Goal: Information Seeking & Learning: Check status

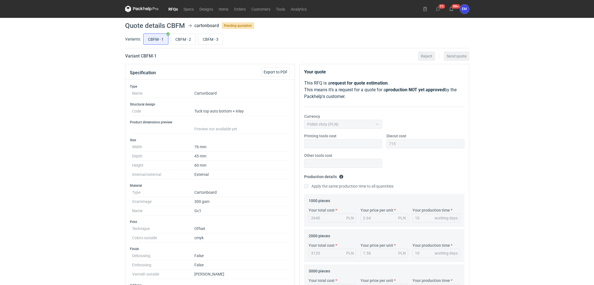
scroll to position [12, 0]
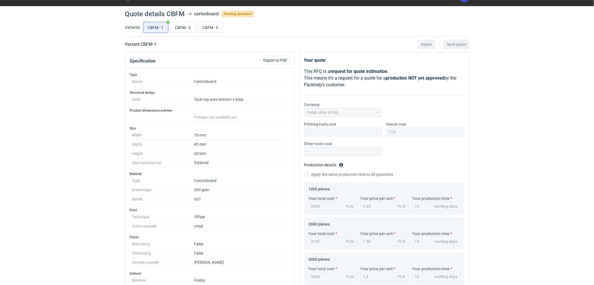
click at [66, 89] on div "RFQs Specs Designs Items Orders Customers Tools Analytics 11 99+ EM Ewelina Mac…" at bounding box center [297, 130] width 594 height 285
drag, startPoint x: 48, startPoint y: 110, endPoint x: 54, endPoint y: 119, distance: 10.7
click at [48, 110] on div "RFQs Specs Designs Items Orders Customers Tools Analytics 11 99+ EM Ewelina Mac…" at bounding box center [297, 130] width 594 height 285
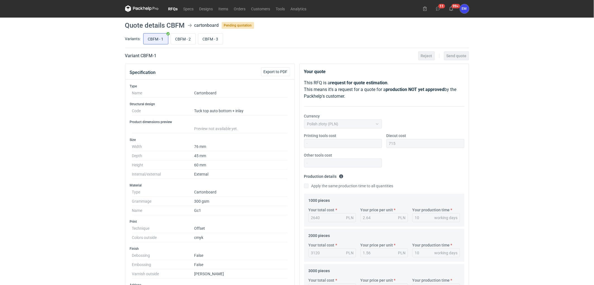
scroll to position [0, 0]
click at [179, 40] on input "CBFM - 2" at bounding box center [183, 39] width 25 height 11
radio input "true"
click at [213, 42] on input "CBFM - 3" at bounding box center [210, 39] width 25 height 11
radio input "true"
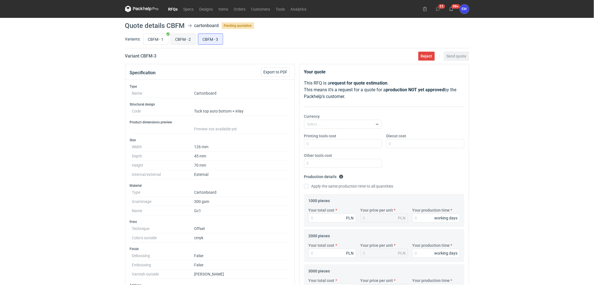
click at [188, 37] on input "CBFM - 2" at bounding box center [183, 39] width 25 height 11
radio input "true"
drag, startPoint x: 148, startPoint y: 38, endPoint x: 160, endPoint y: 40, distance: 11.9
click at [148, 37] on input "CBFM - 1" at bounding box center [155, 39] width 25 height 11
radio input "true"
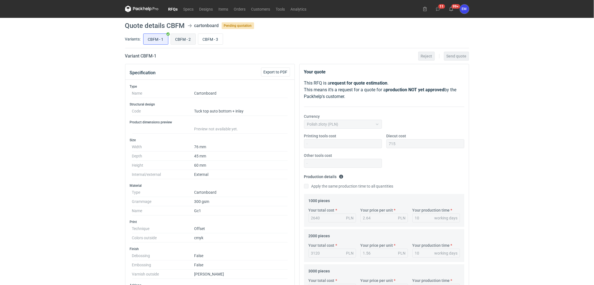
drag, startPoint x: 179, startPoint y: 40, endPoint x: 208, endPoint y: 44, distance: 29.2
click at [181, 40] on input "CBFM - 2" at bounding box center [183, 39] width 25 height 11
radio input "true"
click at [209, 43] on input "CBFM - 3" at bounding box center [210, 39] width 25 height 11
radio input "true"
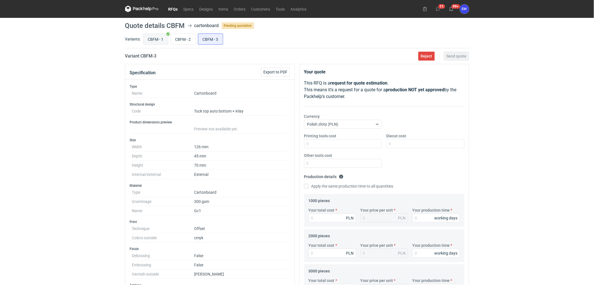
click at [151, 37] on input "CBFM - 1" at bounding box center [155, 39] width 25 height 11
radio input "true"
click at [182, 39] on input "CBFM - 2" at bounding box center [183, 39] width 25 height 11
radio input "true"
click at [219, 37] on input "CBFM - 3" at bounding box center [210, 39] width 25 height 11
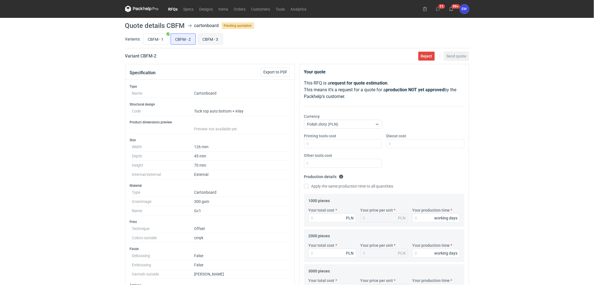
radio input "true"
click at [178, 43] on input "CBFM - 2" at bounding box center [183, 39] width 25 height 11
radio input "true"
click at [211, 42] on input "CBFM - 3" at bounding box center [210, 39] width 25 height 11
radio input "true"
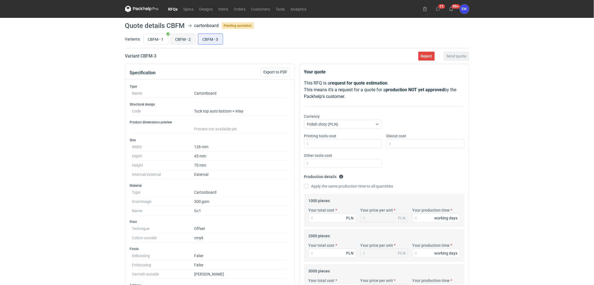
click at [179, 43] on input "CBFM - 2" at bounding box center [183, 39] width 25 height 11
radio input "true"
drag, startPoint x: 45, startPoint y: 105, endPoint x: 110, endPoint y: 73, distance: 72.9
click at [46, 104] on div "RFQs Specs Designs Items Orders Customers Tools Analytics 11 99+ EM Ewelina Mac…" at bounding box center [297, 142] width 594 height 285
click at [216, 39] on input "CBFM - 3" at bounding box center [210, 39] width 25 height 11
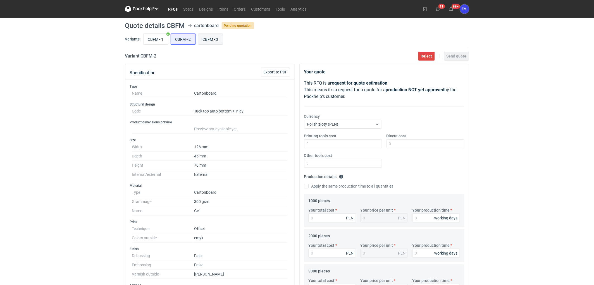
radio input "true"
click at [179, 41] on input "CBFM - 2" at bounding box center [183, 39] width 25 height 11
radio input "true"
click at [210, 40] on input "CBFM - 3" at bounding box center [210, 39] width 25 height 11
radio input "true"
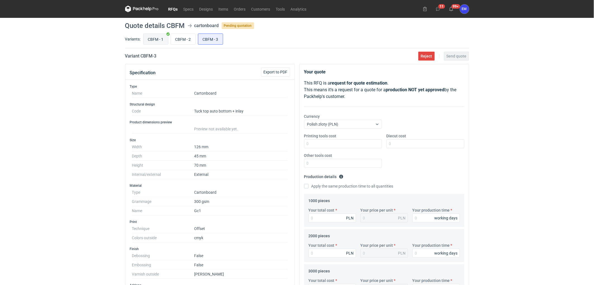
click at [156, 41] on input "CBFM - 1" at bounding box center [155, 39] width 25 height 11
radio input "true"
click at [67, 93] on div "RFQs Specs Designs Items Orders Customers Tools Analytics 11 99+ EM Ewelina Mac…" at bounding box center [297, 142] width 594 height 285
click at [176, 43] on input "CBFM - 2" at bounding box center [183, 39] width 25 height 11
radio input "true"
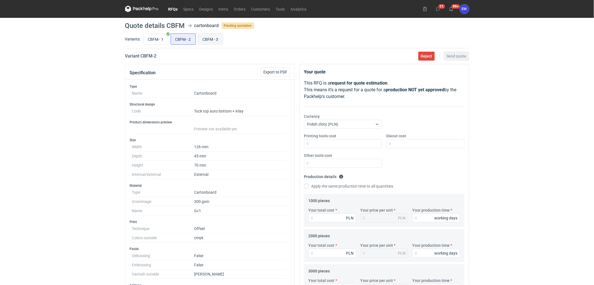
click at [216, 43] on input "CBFM - 3" at bounding box center [210, 39] width 25 height 11
radio input "true"
click at [181, 39] on input "CBFM - 2" at bounding box center [183, 39] width 25 height 11
radio input "true"
drag, startPoint x: 51, startPoint y: 71, endPoint x: 188, endPoint y: 48, distance: 138.7
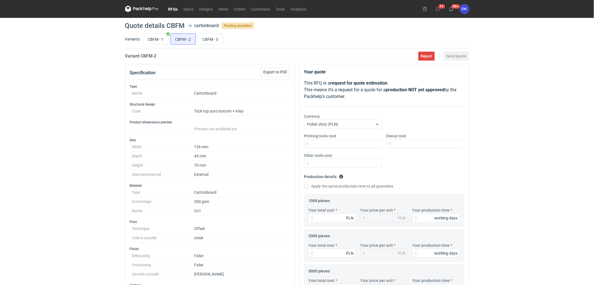
click at [58, 70] on div "RFQs Specs Designs Items Orders Customers Tools Analytics 11 99+ EM Ewelina Mac…" at bounding box center [297, 142] width 594 height 285
click at [156, 38] on input "CBFM - 1" at bounding box center [155, 39] width 25 height 11
radio input "true"
click at [80, 76] on div "RFQs Specs Designs Items Orders Customers Tools Analytics 11 99+ EM Ewelina Mac…" at bounding box center [297, 142] width 594 height 285
click at [184, 45] on div "CBFM - 1 CBFM - 2 CBFM - 3" at bounding box center [305, 38] width 327 height 13
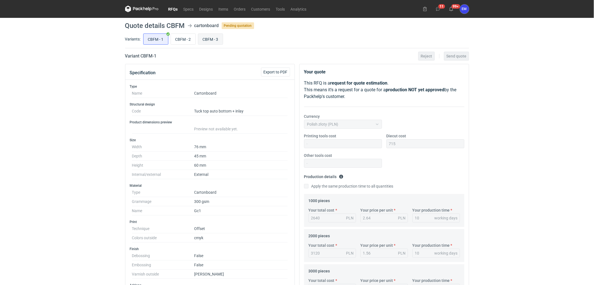
click at [207, 40] on input "CBFM - 3" at bounding box center [210, 39] width 25 height 11
radio input "true"
click at [175, 40] on input "CBFM - 2" at bounding box center [183, 39] width 25 height 11
radio input "true"
click at [546, 199] on div "RFQs Specs Designs Items Orders Customers Tools Analytics 11 99+ EM Ewelina Mac…" at bounding box center [297, 142] width 594 height 285
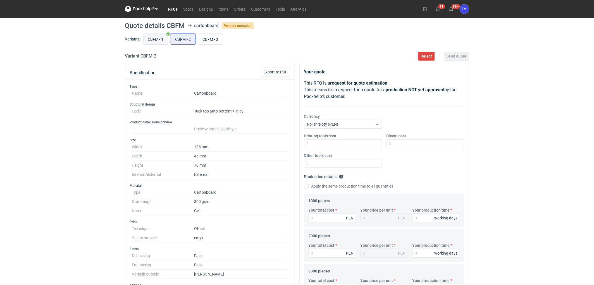
click at [152, 40] on input "CBFM - 1" at bounding box center [155, 39] width 25 height 11
radio input "true"
drag, startPoint x: 182, startPoint y: 39, endPoint x: 211, endPoint y: 40, distance: 28.8
click at [185, 39] on input "CBFM - 2" at bounding box center [183, 39] width 25 height 11
radio input "true"
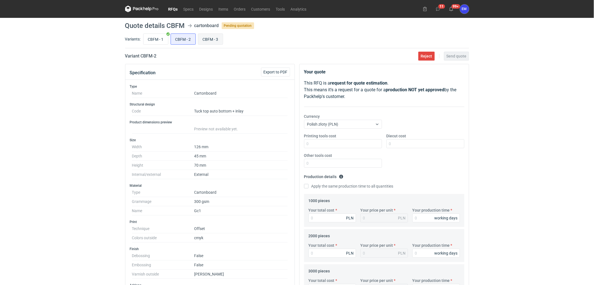
click at [210, 40] on input "CBFM - 3" at bounding box center [210, 39] width 25 height 11
radio input "true"
click at [152, 39] on input "CBFM - 1" at bounding box center [155, 39] width 25 height 11
radio input "true"
drag, startPoint x: 85, startPoint y: 98, endPoint x: 80, endPoint y: 107, distance: 11.3
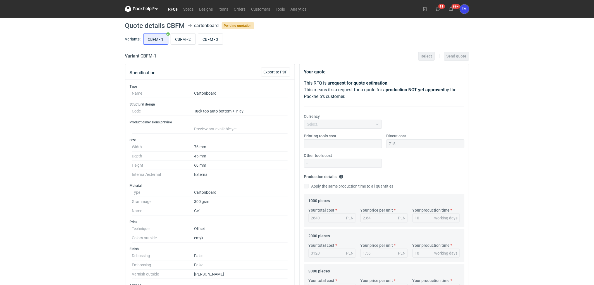
click at [85, 100] on div "RFQs Specs Designs Items Orders Customers Tools Analytics 11 99+ EM Ewelina Mac…" at bounding box center [297, 142] width 594 height 285
drag, startPoint x: 93, startPoint y: 121, endPoint x: 182, endPoint y: 102, distance: 90.8
click at [118, 112] on div "RFQs Specs Designs Items Orders Customers Tools Analytics 11 99+ EM Ewelina Mac…" at bounding box center [297, 142] width 594 height 285
drag, startPoint x: 179, startPoint y: 41, endPoint x: 201, endPoint y: 42, distance: 22.1
click at [183, 41] on input "CBFM - 2" at bounding box center [183, 39] width 25 height 11
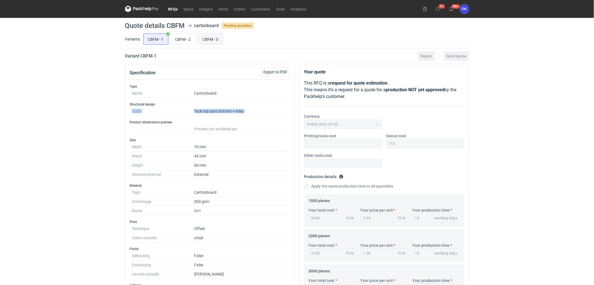
radio input "true"
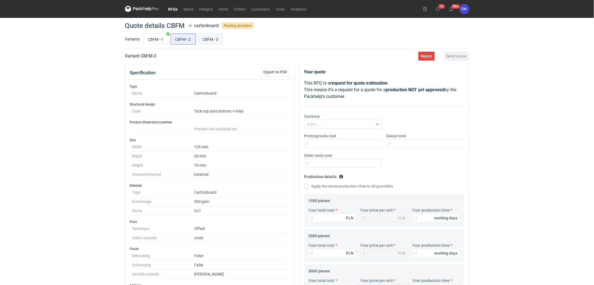
drag, startPoint x: 210, startPoint y: 42, endPoint x: 200, endPoint y: 41, distance: 9.8
click at [210, 41] on input "CBFM - 3" at bounding box center [210, 39] width 25 height 11
radio input "true"
click at [154, 40] on input "CBFM - 1" at bounding box center [155, 39] width 25 height 11
radio input "true"
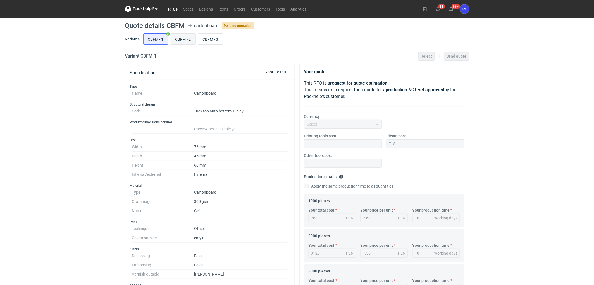
click at [183, 39] on input "CBFM - 2" at bounding box center [183, 39] width 25 height 11
radio input "true"
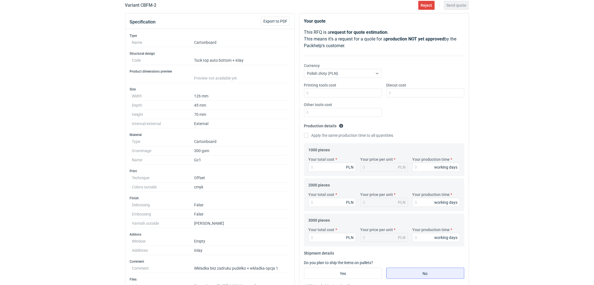
scroll to position [62, 0]
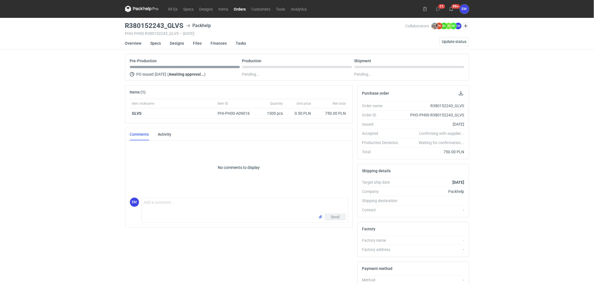
click at [75, 145] on div "RFQs Specs Designs Items Orders Customers Tools Analytics 11 99+ EM [PERSON_NAM…" at bounding box center [297, 142] width 594 height 285
click at [155, 39] on link "Specs" at bounding box center [155, 43] width 11 height 12
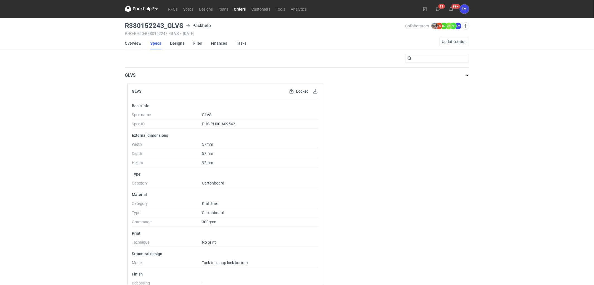
click at [128, 43] on link "Overview" at bounding box center [133, 43] width 16 height 12
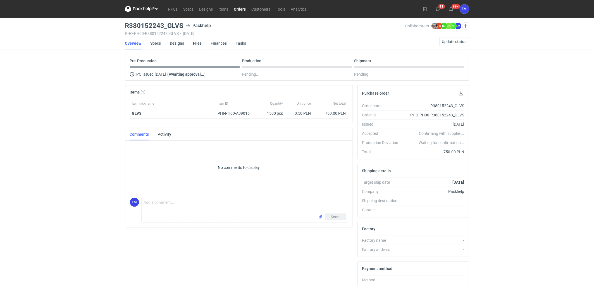
click at [221, 41] on link "Finances" at bounding box center [219, 43] width 16 height 12
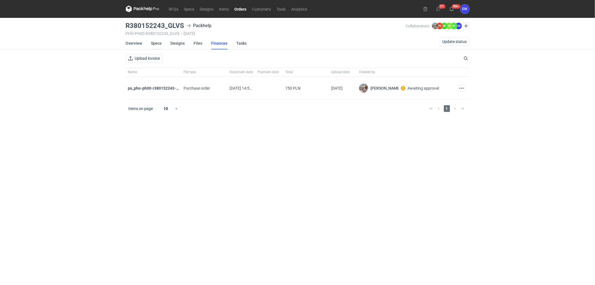
click at [153, 42] on link "Specs" at bounding box center [156, 43] width 11 height 12
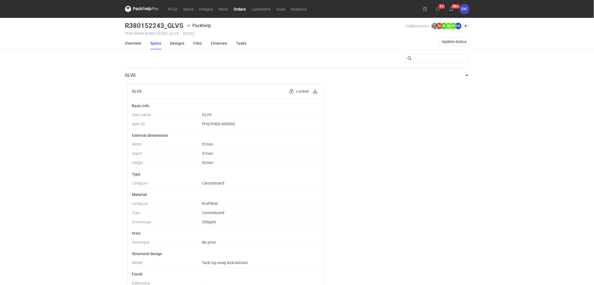
click at [87, 117] on div "RFQs Specs Designs Items Orders Customers Tools Analytics 11 99+ EM [PERSON_NAM…" at bounding box center [297, 142] width 594 height 285
click at [124, 43] on main "R380152243_GLVS Packhelp PHO-PH00-R380152243_GLVS • [DATE] Collaborators [PERSO…" at bounding box center [297, 182] width 348 height 329
click at [134, 45] on link "Overview" at bounding box center [133, 43] width 16 height 12
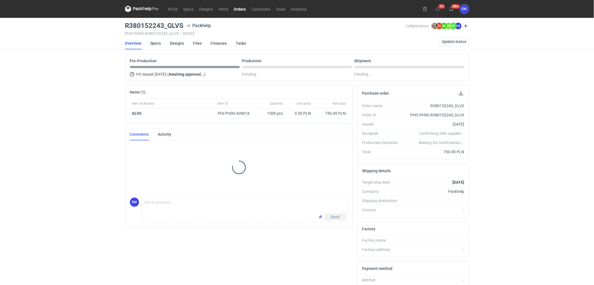
click at [87, 125] on div "RFQs Specs Designs Items Orders Customers Tools Analytics 11 99+ EM [PERSON_NAM…" at bounding box center [297, 142] width 594 height 285
click at [157, 42] on link "Specs" at bounding box center [155, 43] width 11 height 12
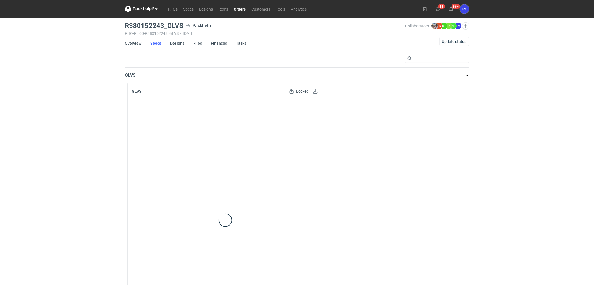
click at [137, 42] on link "Overview" at bounding box center [133, 43] width 16 height 12
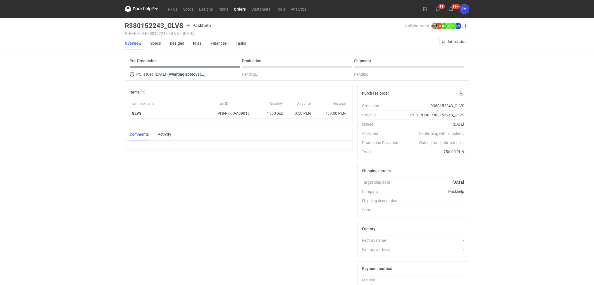
drag, startPoint x: 90, startPoint y: 98, endPoint x: 123, endPoint y: 54, distance: 55.5
click at [90, 98] on div "RFQs Specs Designs Items Orders Customers Tools Analytics 11 99+ EM [PERSON_NAM…" at bounding box center [297, 142] width 594 height 285
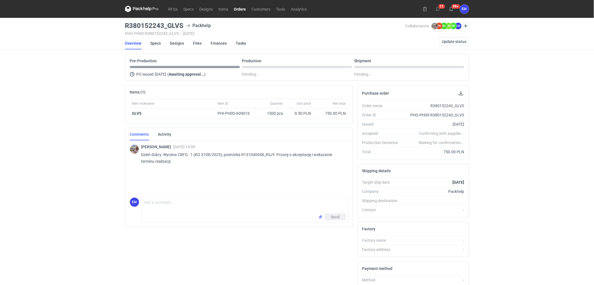
click at [34, 151] on div "RFQs Specs Designs Items Orders Customers Tools Analytics 11 99+ EM [PERSON_NAM…" at bounding box center [297, 142] width 594 height 285
click at [537, 119] on div "RFQs Specs Designs Items Orders Customers Tools Analytics 11 99+ EM [PERSON_NAM…" at bounding box center [297, 142] width 594 height 285
drag, startPoint x: 44, startPoint y: 151, endPoint x: 53, endPoint y: 162, distance: 14.5
click at [48, 152] on div "RFQs Specs Designs Items Orders Customers Tools Analytics 11 99+ EM [PERSON_NAM…" at bounding box center [297, 142] width 594 height 285
click at [94, 153] on div "RFQs Specs Designs Items Orders Customers Tools Analytics 11 99+ EM [PERSON_NAM…" at bounding box center [297, 142] width 594 height 285
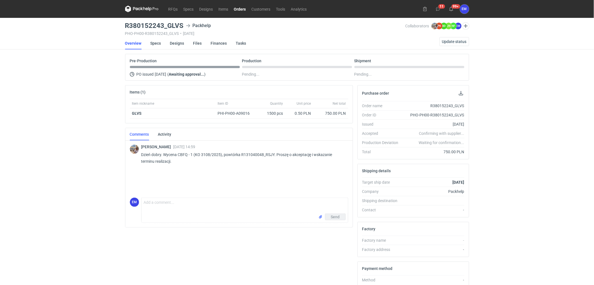
click at [83, 162] on div "RFQs Specs Designs Items Orders Customers Tools Analytics 11 99+ EM [PERSON_NAM…" at bounding box center [297, 142] width 594 height 285
drag, startPoint x: 202, startPoint y: 153, endPoint x: 211, endPoint y: 152, distance: 8.9
click at [211, 152] on p "Dzień dobry. Wycena CBFQ - 1 (KO 3108/2025), powtórka R131040048_RSJY. Proszę o…" at bounding box center [242, 157] width 202 height 13
click at [236, 153] on p "Dzień dobry. Wycena CBFQ - 1 (KO 3108/2025), powtórka R131040048_RSJY. Proszę o…" at bounding box center [242, 157] width 202 height 13
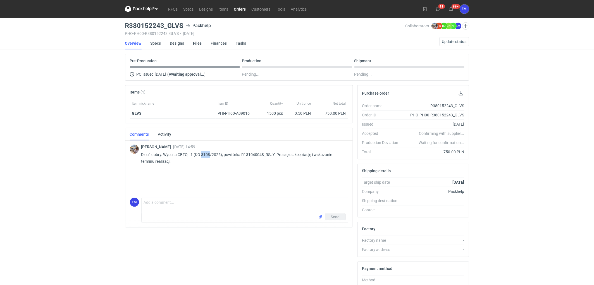
drag, startPoint x: 202, startPoint y: 154, endPoint x: 211, endPoint y: 154, distance: 8.7
click at [211, 154] on p "Dzień dobry. Wycena CBFQ - 1 (KO 3108/2025), powtórka R131040048_RSJY. Proszę o…" at bounding box center [242, 157] width 202 height 13
drag, startPoint x: 49, startPoint y: 175, endPoint x: 57, endPoint y: 181, distance: 9.5
click at [49, 175] on div "RFQs Specs Designs Items Orders Customers Tools Analytics 11 99+ EM [PERSON_NAM…" at bounding box center [297, 142] width 594 height 285
click at [5, 192] on div "RFQs Specs Designs Items Orders Customers Tools Analytics 11 99+ EM [PERSON_NAM…" at bounding box center [297, 142] width 594 height 285
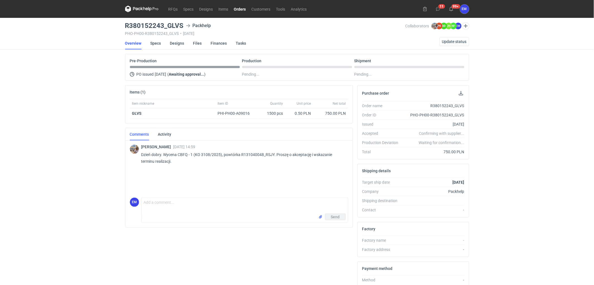
drag, startPoint x: 289, startPoint y: 153, endPoint x: 277, endPoint y: 159, distance: 13.5
click at [289, 152] on p "Dzień dobry. Wycena CBFQ - 1 (KO 3108/2025), powtórka R131040048_RSJY. Proszę o…" at bounding box center [242, 157] width 202 height 13
click at [177, 163] on p "Dzień dobry. Wycena CBFQ - 1 (KO 3108/2025), powtórka R131040048_RSJY. Proszę o…" at bounding box center [242, 157] width 202 height 13
click at [66, 152] on div "RFQs Specs Designs Items Orders Customers Tools Analytics 11 99+ EM [PERSON_NAM…" at bounding box center [297, 142] width 594 height 285
click at [75, 167] on div "RFQs Specs Designs Items Orders Customers Tools Analytics 11 99+ EM [PERSON_NAM…" at bounding box center [297, 142] width 594 height 285
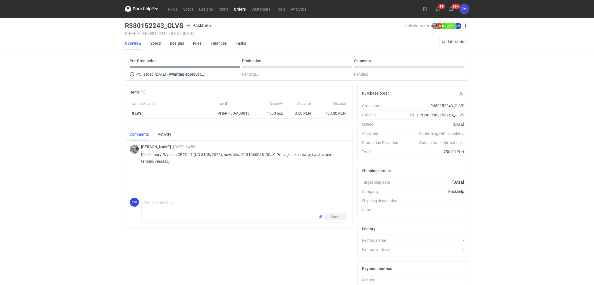
click at [74, 159] on div "RFQs Specs Designs Items Orders Customers Tools Analytics 11 99+ EM [PERSON_NAM…" at bounding box center [297, 142] width 594 height 285
click at [102, 133] on div "RFQs Specs Designs Items Orders Customers Tools Analytics 11 99+ EM [PERSON_NAM…" at bounding box center [297, 142] width 594 height 285
click at [303, 43] on nav "Overview Specs Designs Files Finances Tasks Update status" at bounding box center [297, 43] width 344 height 12
click at [90, 148] on div "RFQs Specs Designs Items Orders Customers Tools Analytics 11 99+ EM [PERSON_NAM…" at bounding box center [297, 142] width 594 height 285
click at [154, 43] on link "Specs" at bounding box center [155, 43] width 11 height 12
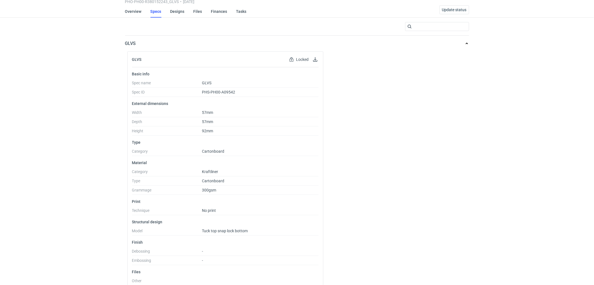
scroll to position [62, 0]
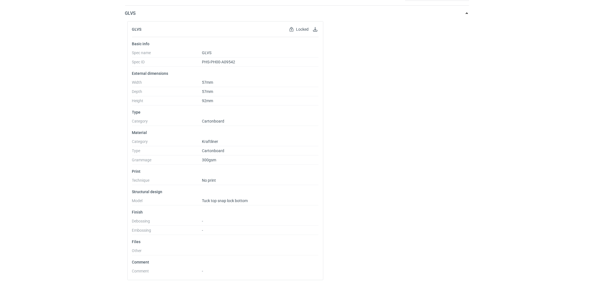
click at [80, 135] on div "RFQs Specs Designs Items Orders Customers Tools Analytics 11 99+ EM [PERSON_NAM…" at bounding box center [297, 80] width 594 height 285
click at [76, 129] on div "RFQs Specs Designs Items Orders Customers Tools Analytics 11 99+ EM [PERSON_NAM…" at bounding box center [297, 80] width 594 height 285
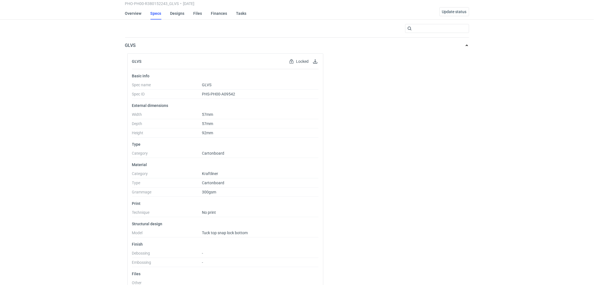
scroll to position [0, 0]
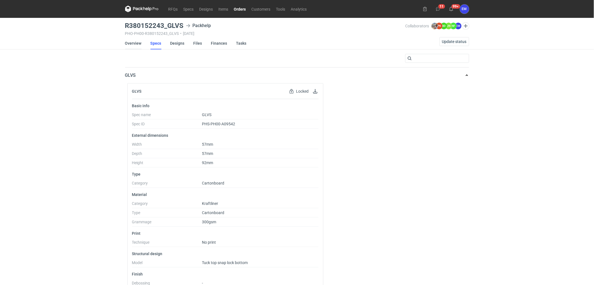
click at [129, 46] on link "Overview" at bounding box center [133, 43] width 16 height 12
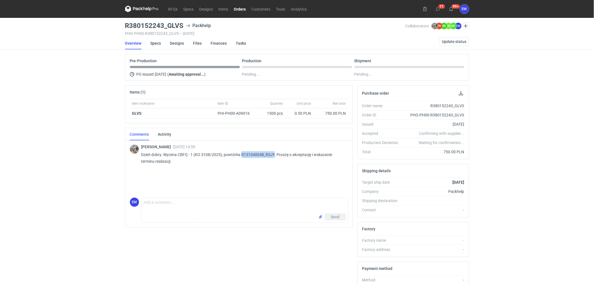
drag, startPoint x: 241, startPoint y: 154, endPoint x: 274, endPoint y: 151, distance: 33.3
click at [274, 151] on p "Dzień dobry. Wycena CBFQ - 1 (KO 3108/2025), powtórka R131040048_RSJY. Proszę o…" at bounding box center [242, 157] width 202 height 13
copy p "R131040048_RSJY"
click at [76, 177] on div "RFQs Specs Designs Items Orders Customers Tools Analytics 11 99+ EM [PERSON_NAM…" at bounding box center [297, 142] width 594 height 285
click at [140, 26] on h3 "R380152243_GLVS" at bounding box center [154, 25] width 59 height 7
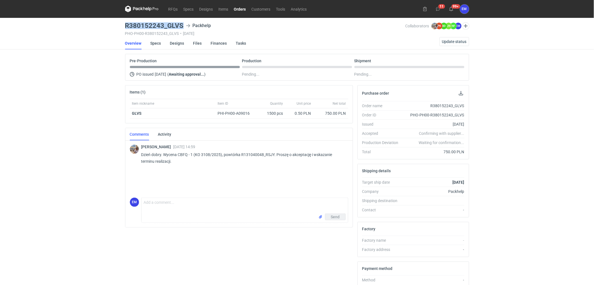
click at [140, 26] on h3 "R380152243_GLVS" at bounding box center [154, 25] width 59 height 7
copy h3 "R380152243_GLVS"
click at [73, 137] on div "RFQs Specs Designs Items Orders Customers Tools Analytics 11 99+ EM [PERSON_NAM…" at bounding box center [297, 142] width 594 height 285
click at [152, 40] on link "Specs" at bounding box center [155, 43] width 11 height 12
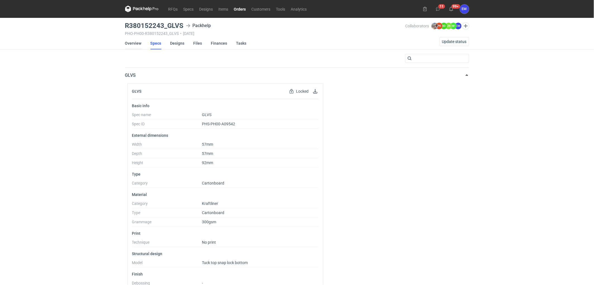
click at [137, 41] on link "Overview" at bounding box center [133, 43] width 16 height 12
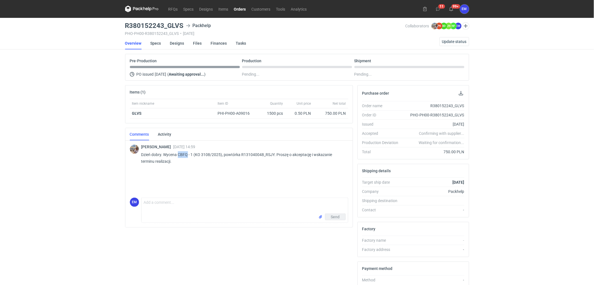
drag, startPoint x: 178, startPoint y: 155, endPoint x: 188, endPoint y: 153, distance: 10.2
click at [188, 153] on p "Dzień dobry. Wycena CBFQ - 1 (KO 3108/2025), powtórka R131040048_RSJY. Proszę o…" at bounding box center [242, 157] width 202 height 13
copy p "CBFQ"
click at [171, 6] on link "RFQs" at bounding box center [172, 9] width 15 height 7
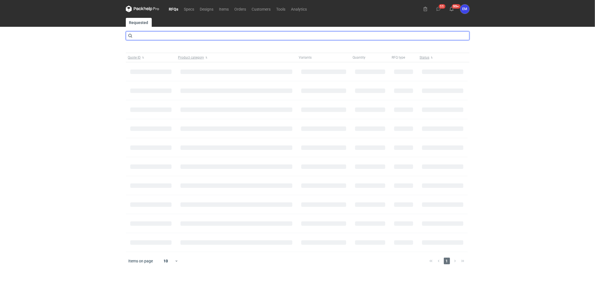
click at [151, 33] on input "text" at bounding box center [298, 35] width 344 height 9
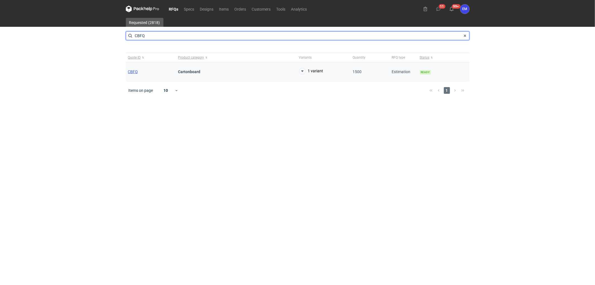
type input "CBFQ"
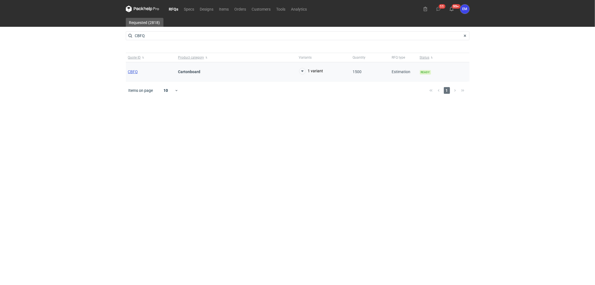
click at [131, 73] on span "CBFQ" at bounding box center [133, 71] width 10 height 4
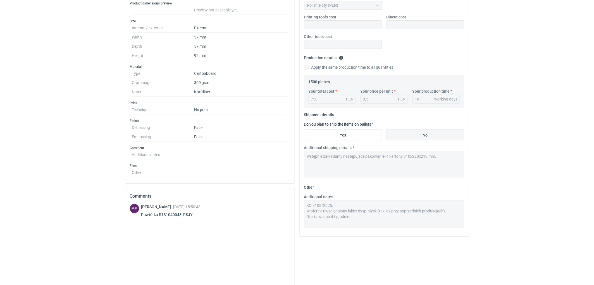
scroll to position [156, 0]
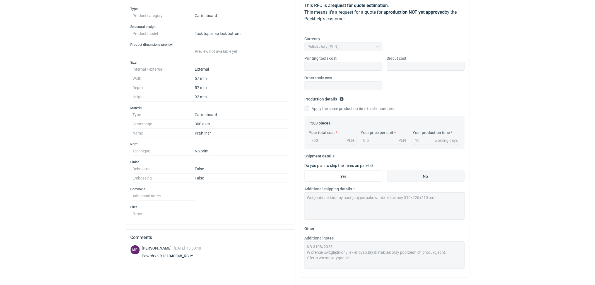
scroll to position [0, 0]
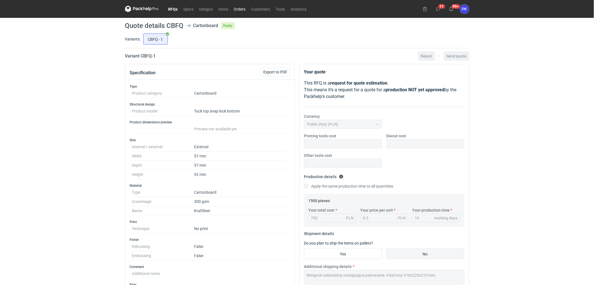
click at [240, 8] on link "Orders" at bounding box center [239, 9] width 17 height 7
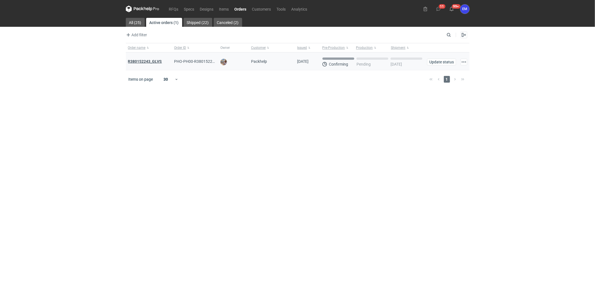
click at [147, 59] on strong "R380152243_GLVS" at bounding box center [145, 61] width 34 height 4
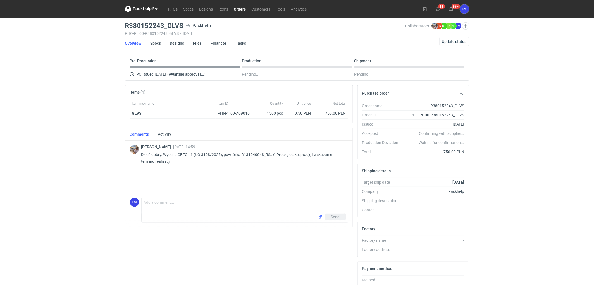
click at [150, 39] on link "Specs" at bounding box center [155, 43] width 11 height 12
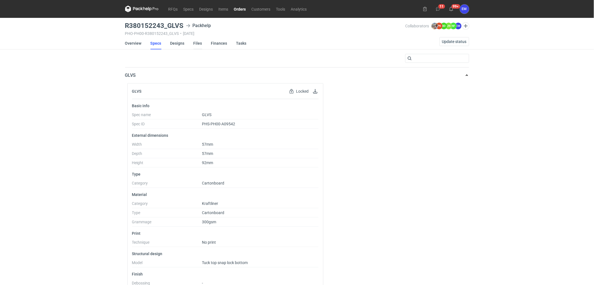
click at [194, 43] on link "Files" at bounding box center [197, 43] width 9 height 12
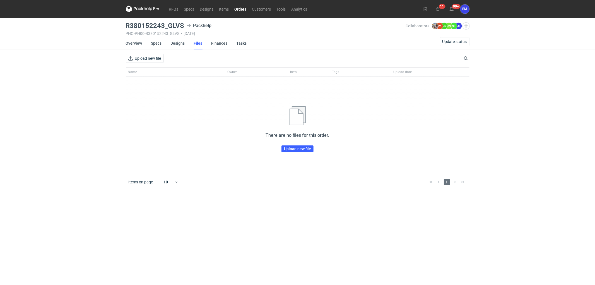
click at [213, 42] on link "Finances" at bounding box center [220, 43] width 16 height 12
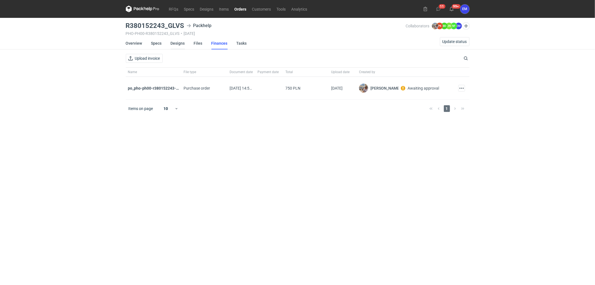
click at [180, 42] on link "Designs" at bounding box center [178, 43] width 14 height 12
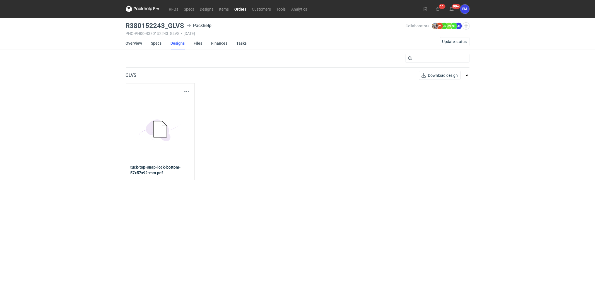
click at [157, 126] on icon at bounding box center [159, 129] width 13 height 16
click at [433, 74] on span "Download design" at bounding box center [443, 75] width 30 height 4
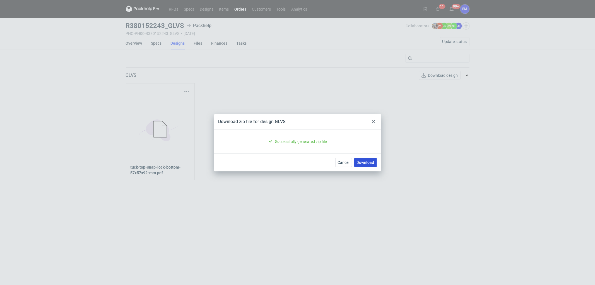
click at [362, 160] on link "Download" at bounding box center [365, 162] width 23 height 9
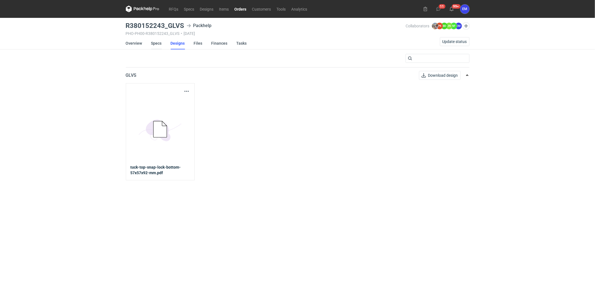
click at [160, 43] on link "Specs" at bounding box center [156, 43] width 11 height 12
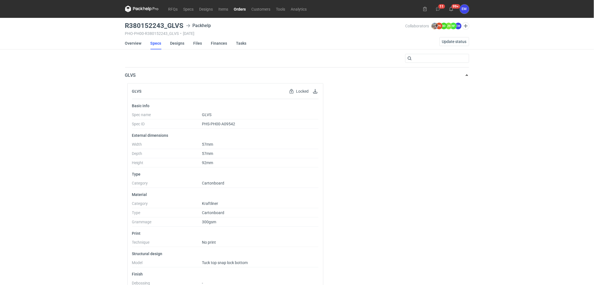
click at [147, 8] on icon at bounding box center [146, 9] width 2 height 3
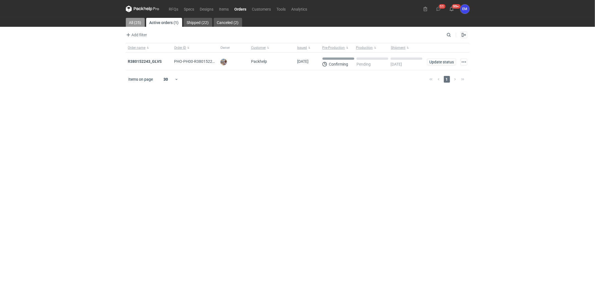
click at [138, 20] on link "All (25)" at bounding box center [135, 22] width 19 height 9
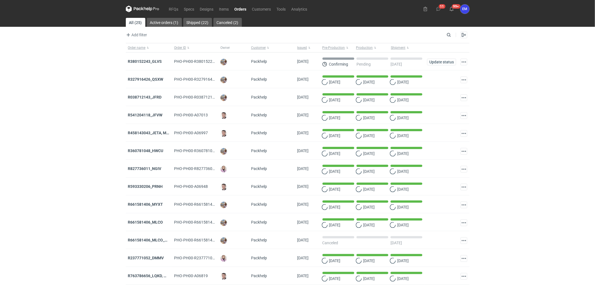
click at [146, 9] on icon at bounding box center [142, 9] width 33 height 7
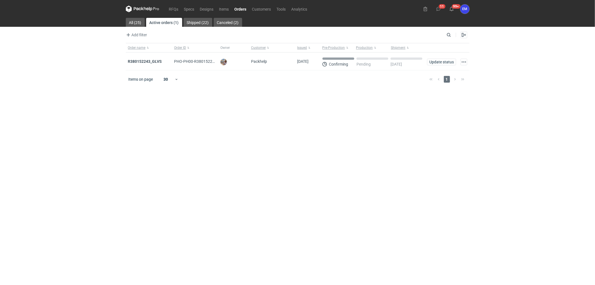
click at [59, 59] on div "RFQs Specs Designs Items Orders Customers Tools Analytics 11 99+ EM [PERSON_NAM…" at bounding box center [297, 142] width 595 height 285
click at [172, 10] on link "RFQs" at bounding box center [173, 9] width 15 height 7
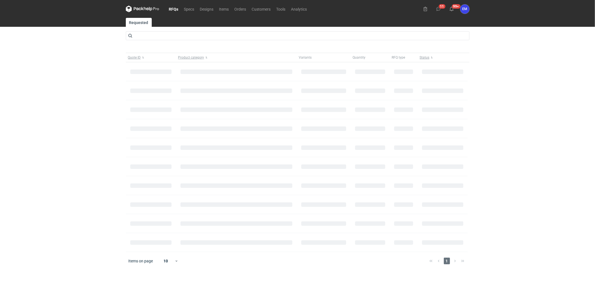
click at [84, 100] on div "RFQs Specs Designs Items Orders Customers Tools Analytics 11 99+ EM [PERSON_NAM…" at bounding box center [297, 142] width 595 height 285
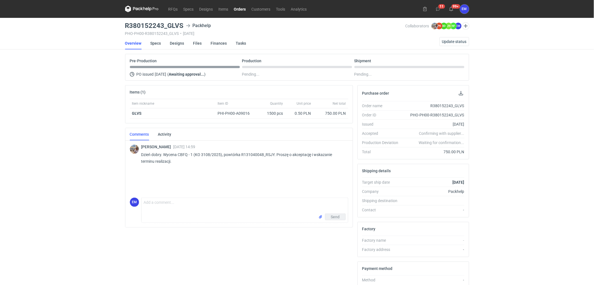
click at [61, 93] on div "RFQs Specs Designs Items Orders Customers Tools Analytics 11 99+ EM [PERSON_NAM…" at bounding box center [297, 142] width 594 height 285
click at [77, 113] on div "RFQs Specs Designs Items Orders Customers Tools Analytics 11 99+ EM [PERSON_NAM…" at bounding box center [297, 142] width 594 height 285
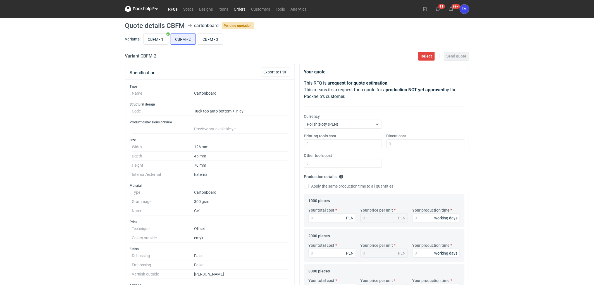
click at [243, 7] on link "Orders" at bounding box center [239, 9] width 17 height 7
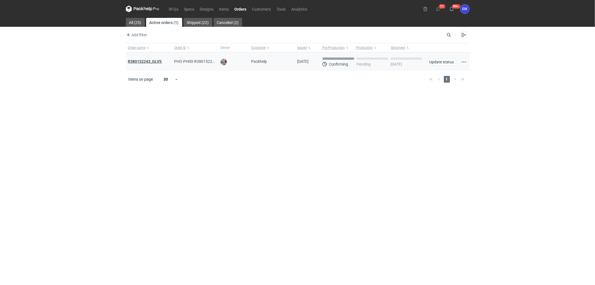
click at [139, 62] on strong "R380152243_GLVS" at bounding box center [145, 61] width 34 height 4
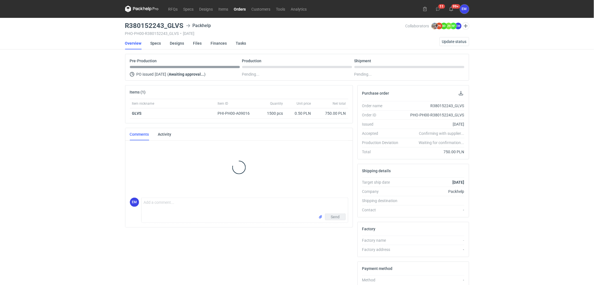
click at [146, 24] on h3 "R380152243_GLVS" at bounding box center [154, 25] width 59 height 7
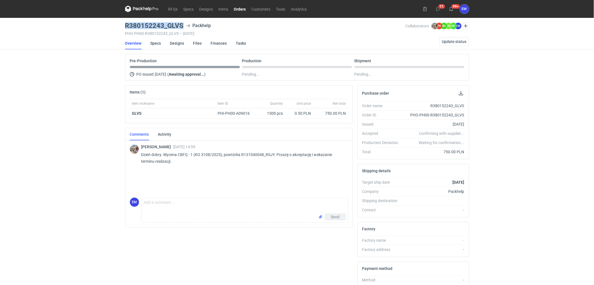
click at [146, 24] on h3 "R380152243_GLVS" at bounding box center [154, 25] width 59 height 7
copy h3 "R380152243_GLVS"
click at [63, 135] on div "RFQs Specs Designs Items Orders Customers Tools Analytics 11 99+ EM [PERSON_NAM…" at bounding box center [297, 142] width 594 height 285
click at [81, 145] on div "RFQs Specs Designs Items Orders Customers Tools Analytics 11 99+ EM [PERSON_NAM…" at bounding box center [297, 142] width 594 height 285
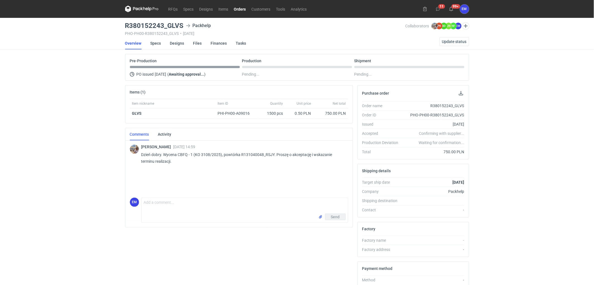
drag, startPoint x: 21, startPoint y: 139, endPoint x: 86, endPoint y: 84, distance: 84.4
click at [21, 140] on div "RFQs Specs Designs Items Orders Customers Tools Analytics 11 99+ EM [PERSON_NAM…" at bounding box center [297, 142] width 594 height 285
click at [53, 158] on div "RFQs Specs Designs Items Orders Customers Tools Analytics 11 99+ EM [PERSON_NAM…" at bounding box center [297, 142] width 594 height 285
click at [85, 133] on div "RFQs Specs Designs Items Orders Customers Tools Analytics 11 99+ EM [PERSON_NAM…" at bounding box center [297, 142] width 594 height 285
click at [545, 157] on div "RFQs Specs Designs Items Orders Customers Tools Analytics 11 99+ EM [PERSON_NAM…" at bounding box center [297, 142] width 594 height 285
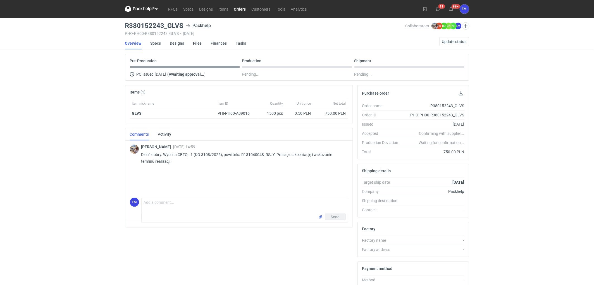
drag, startPoint x: 531, startPoint y: 102, endPoint x: 358, endPoint y: 103, distance: 173.3
click at [524, 104] on div "RFQs Specs Designs Items Orders Customers Tools Analytics 11 99+ EM [PERSON_NAM…" at bounding box center [297, 142] width 594 height 285
click at [30, 73] on div "RFQs Specs Designs Items Orders Customers Tools Analytics 11 99+ EM [PERSON_NAM…" at bounding box center [297, 142] width 594 height 285
click at [477, 175] on div "RFQs Specs Designs Items Orders Customers Tools Analytics 11 99+ EM [PERSON_NAM…" at bounding box center [297, 142] width 594 height 285
click at [32, 122] on div "RFQs Specs Designs Items Orders Customers Tools Analytics 11 99+ EM [PERSON_NAM…" at bounding box center [297, 142] width 594 height 285
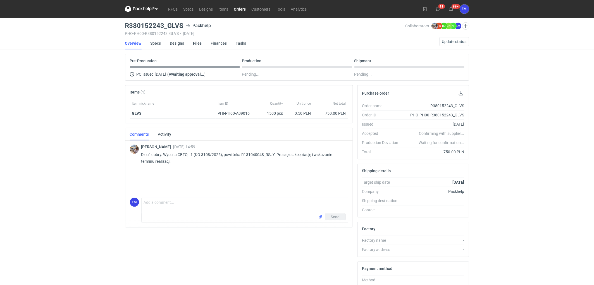
drag, startPoint x: 7, startPoint y: 143, endPoint x: 11, endPoint y: 149, distance: 6.5
click at [9, 144] on div "RFQs Specs Designs Items Orders Customers Tools Analytics 11 99+ EM [PERSON_NAM…" at bounding box center [297, 142] width 594 height 285
click at [61, 141] on div "RFQs Specs Designs Items Orders Customers Tools Analytics 11 99+ EM [PERSON_NAM…" at bounding box center [297, 142] width 594 height 285
click at [37, 87] on div "RFQs Specs Designs Items Orders Customers Tools Analytics 11 99+ EM [PERSON_NAM…" at bounding box center [297, 142] width 594 height 285
